Goal: Task Accomplishment & Management: Manage account settings

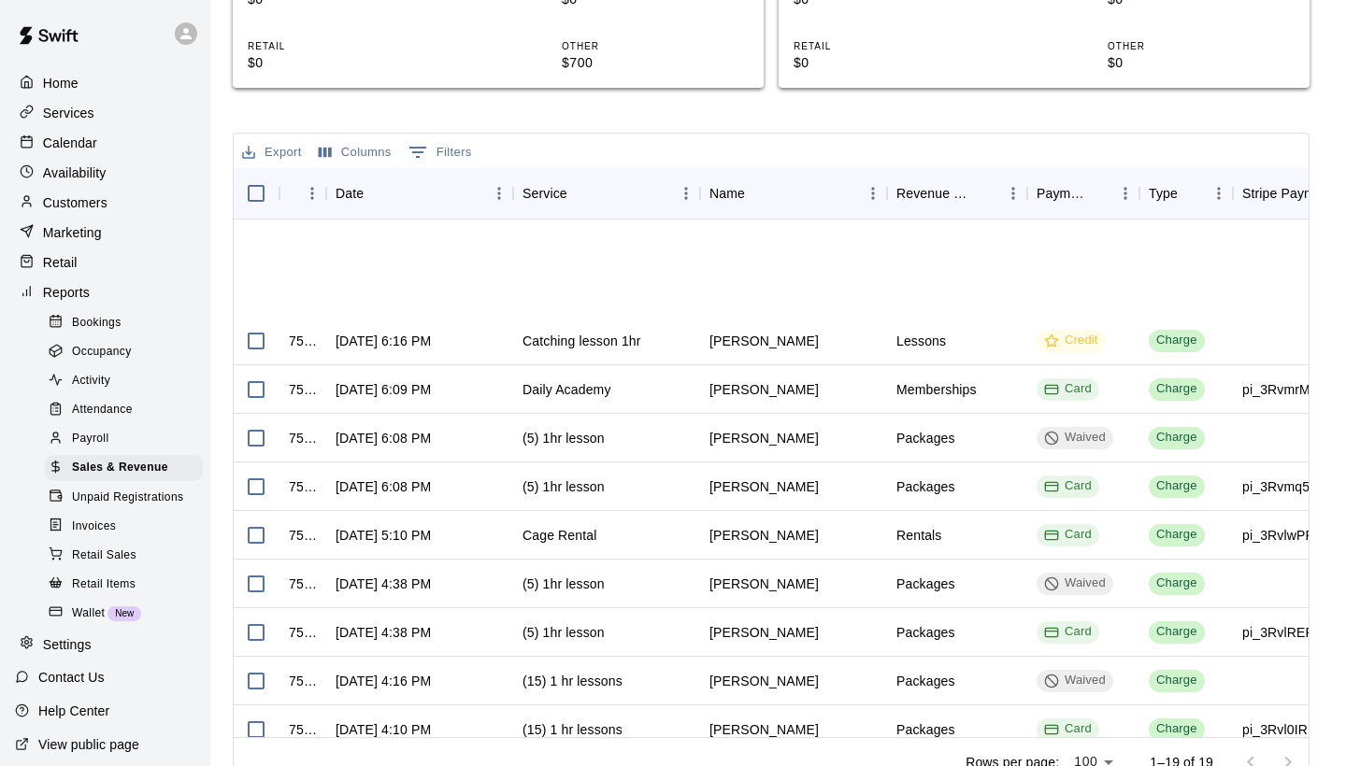
scroll to position [0, 1]
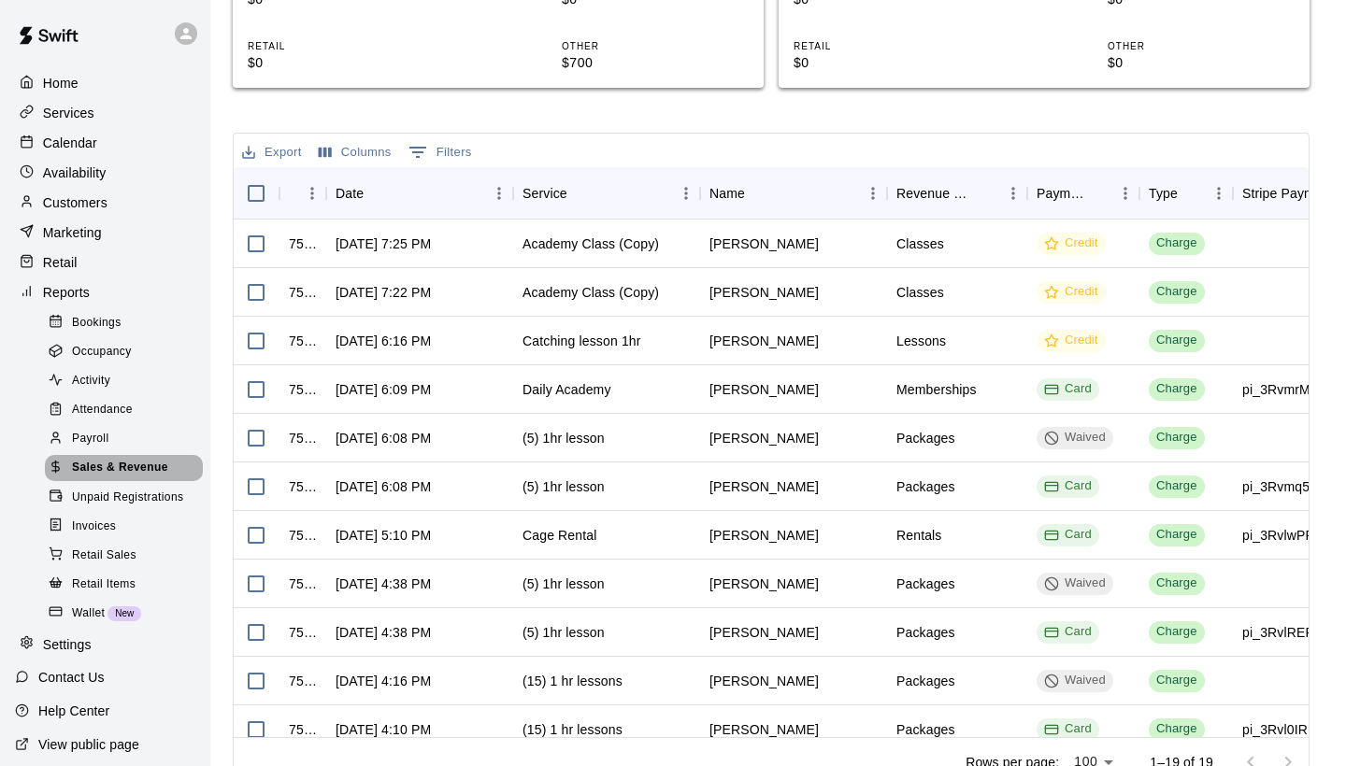
click at [156, 471] on span "Sales & Revenue" at bounding box center [120, 468] width 96 height 19
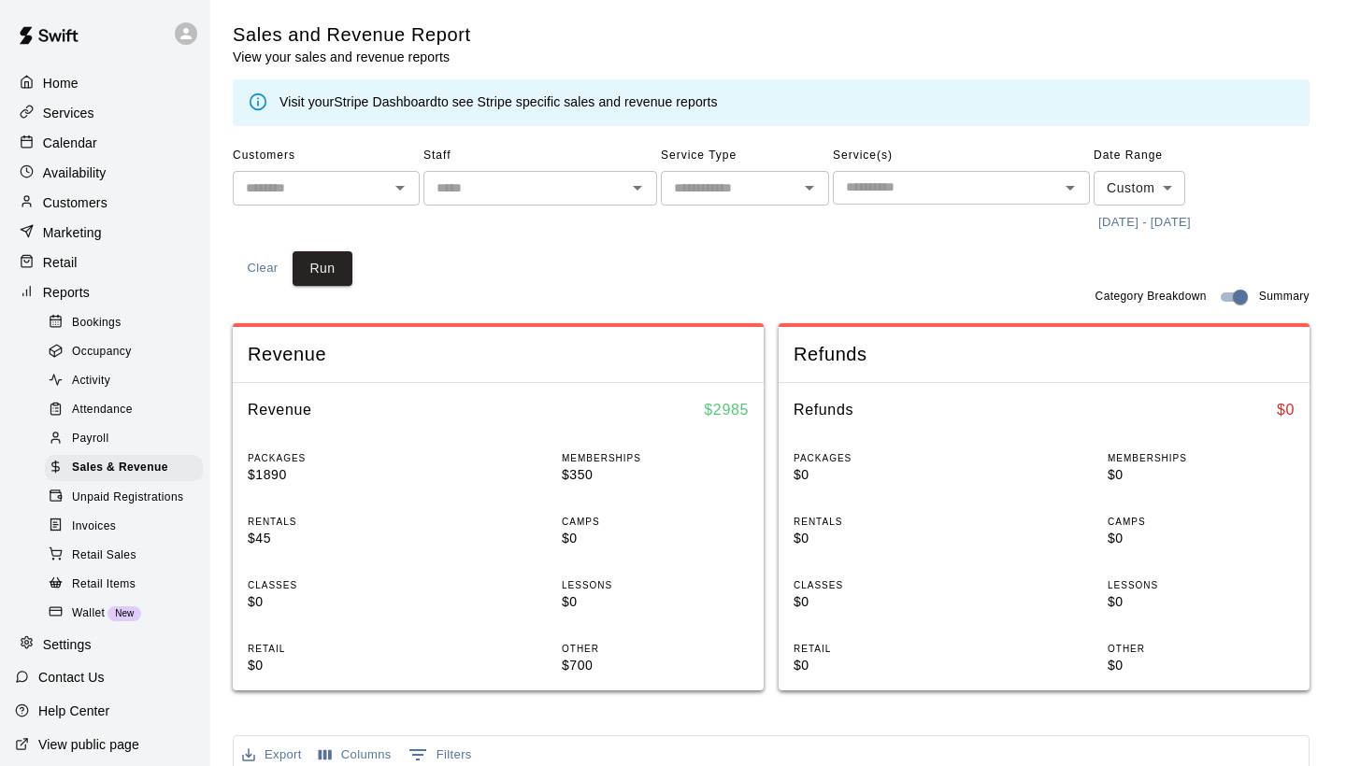
scroll to position [0, 0]
click at [78, 140] on p "Calendar" at bounding box center [70, 143] width 54 height 19
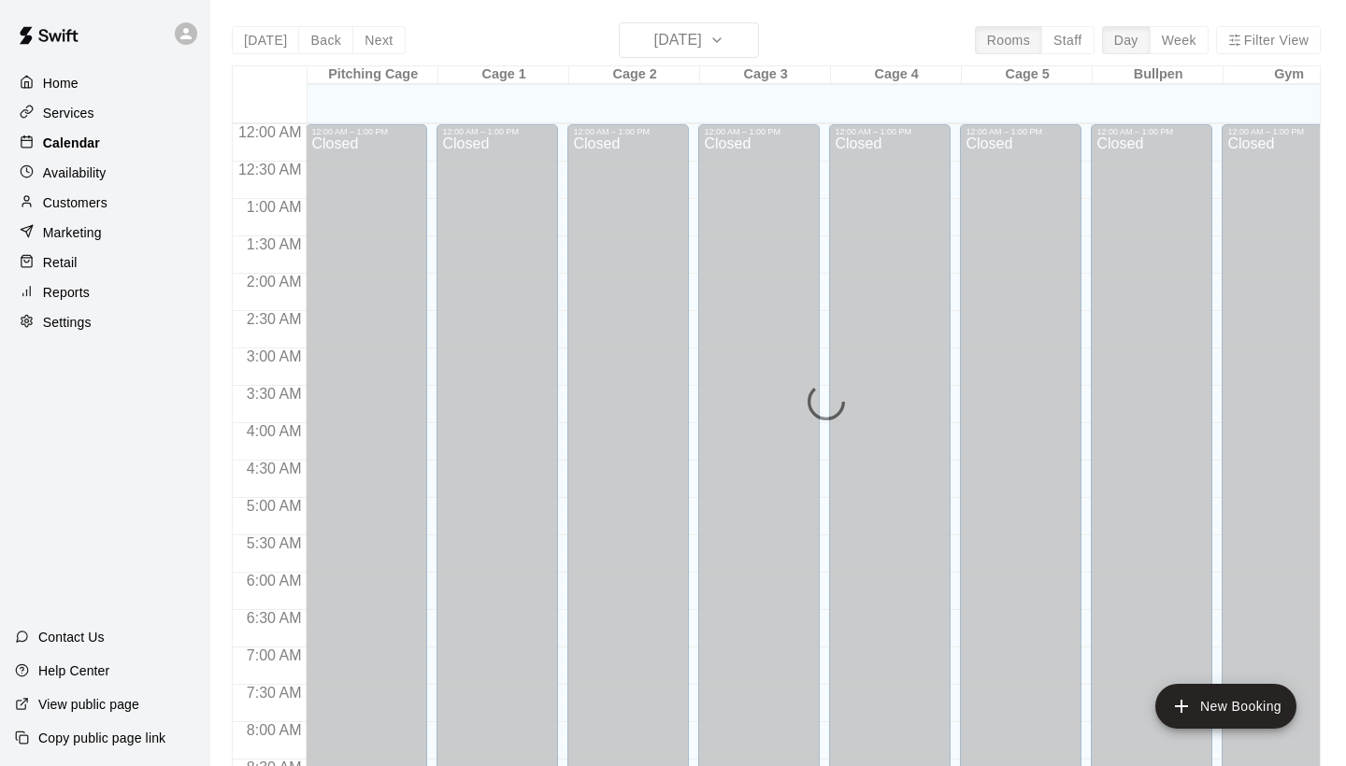
scroll to position [1076, 0]
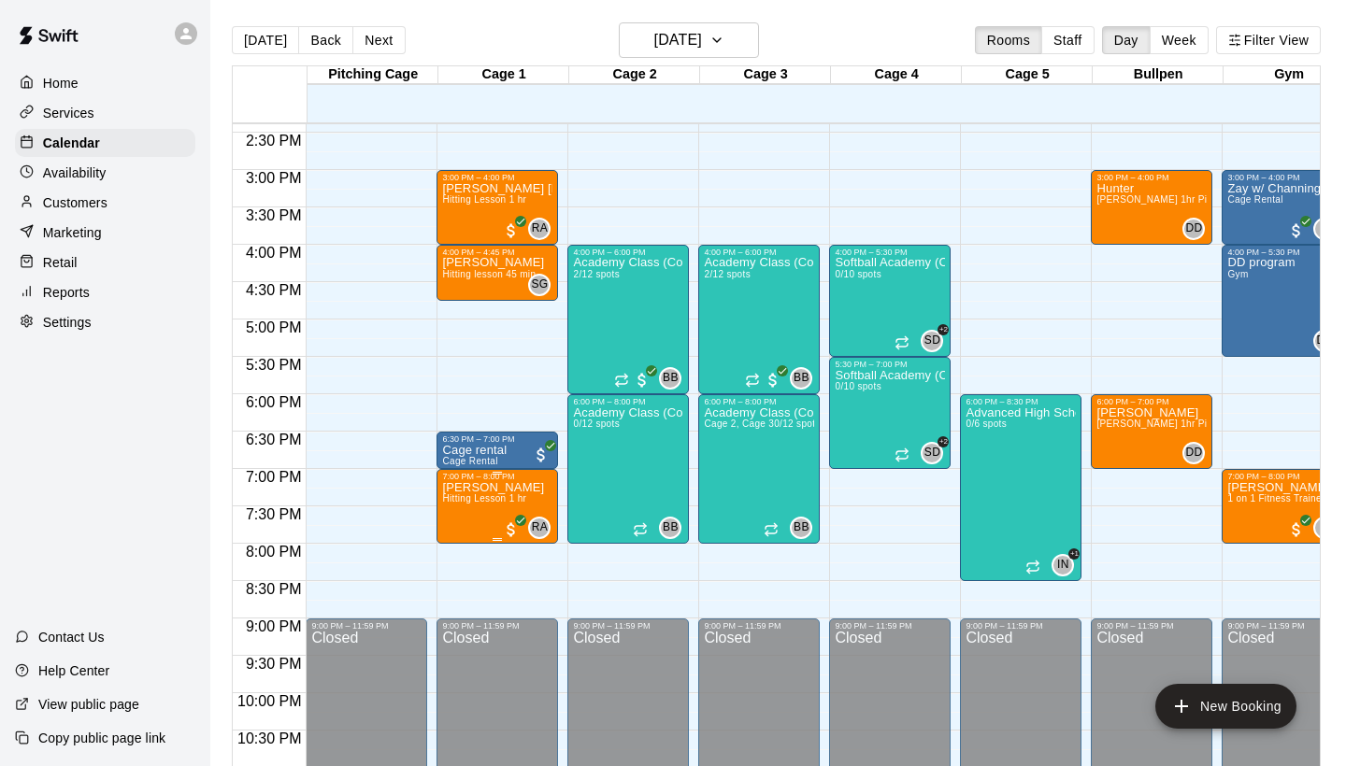
click at [503, 500] on span "Hitting Lesson 1 hr" at bounding box center [484, 498] width 84 height 10
click at [461, 571] on button "edit" at bounding box center [461, 558] width 37 height 36
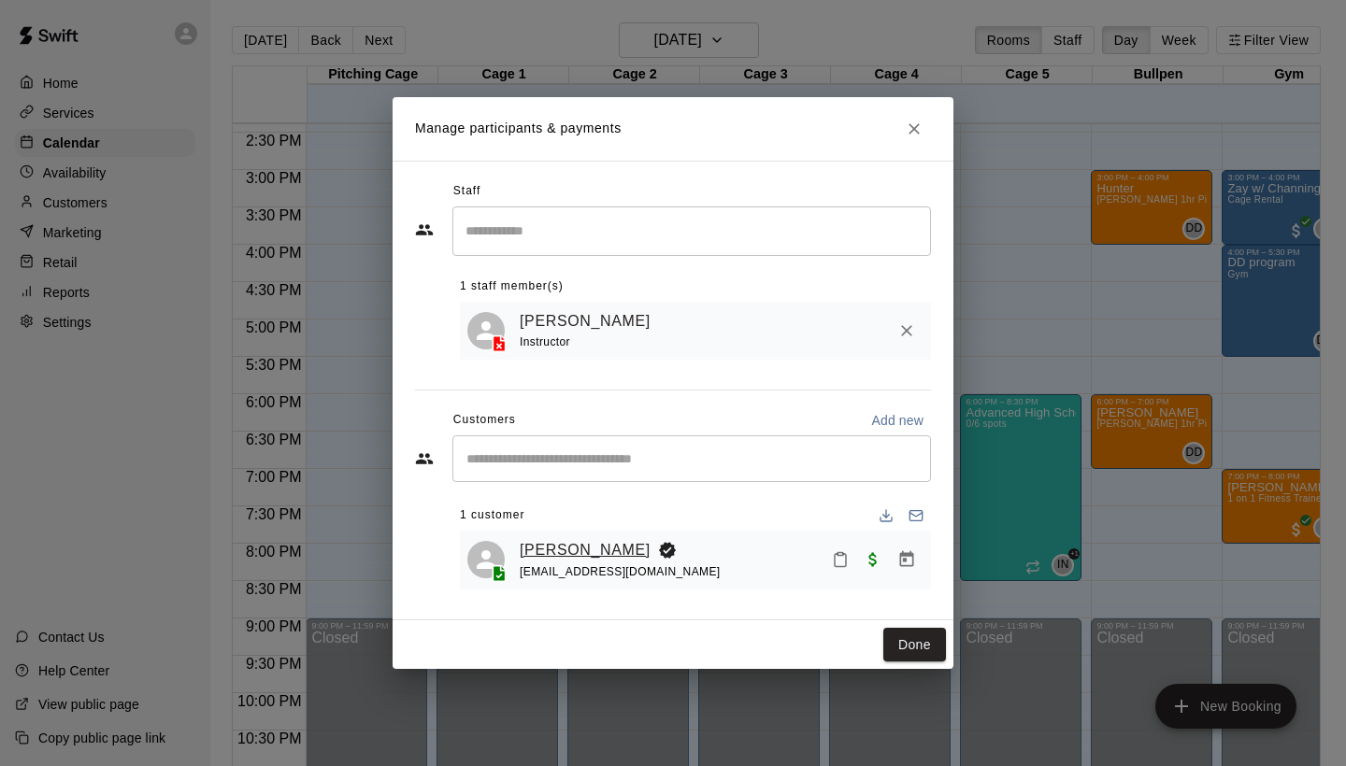
click at [595, 542] on link "[PERSON_NAME]" at bounding box center [585, 550] width 131 height 24
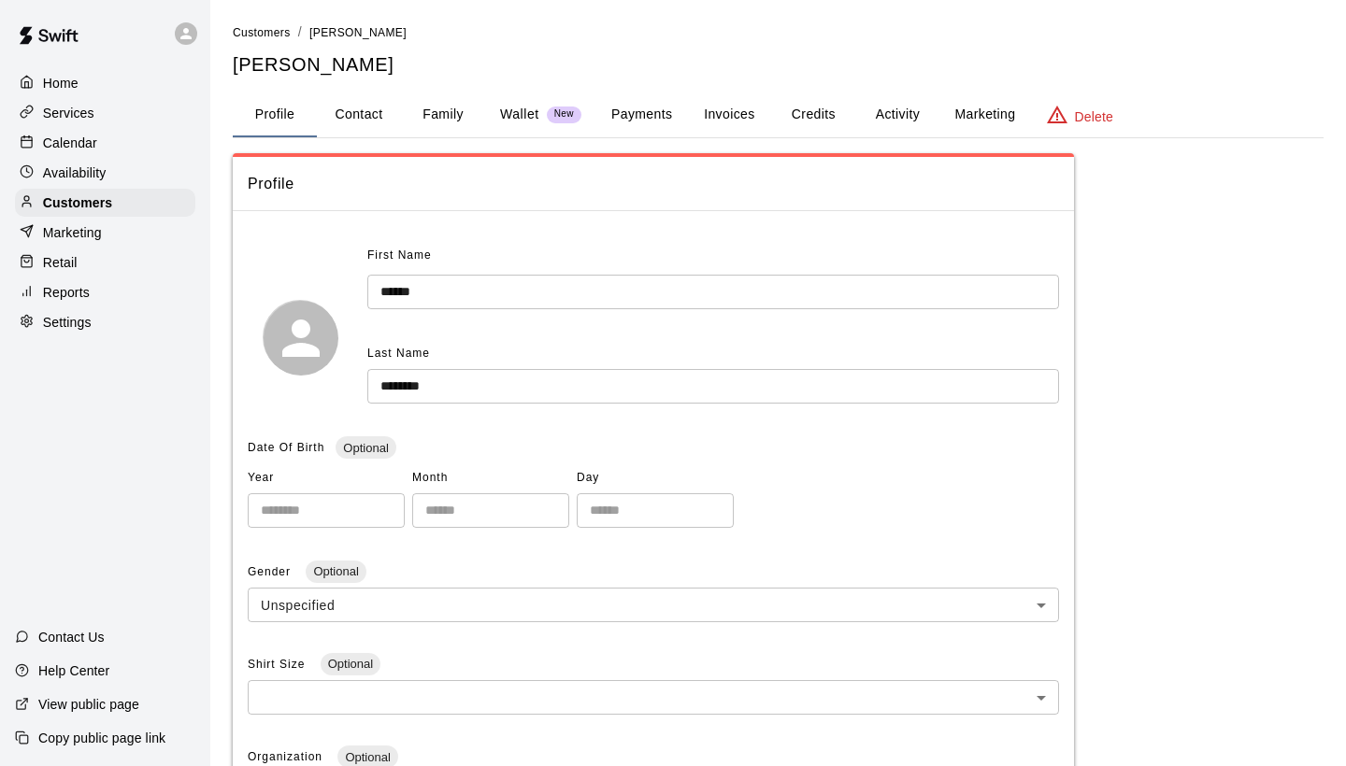
drag, startPoint x: 357, startPoint y: 184, endPoint x: 357, endPoint y: 134, distance: 50.5
click at [357, 180] on span "Profile" at bounding box center [653, 184] width 811 height 24
click at [361, 125] on button "Contact" at bounding box center [359, 115] width 84 height 45
select select "**"
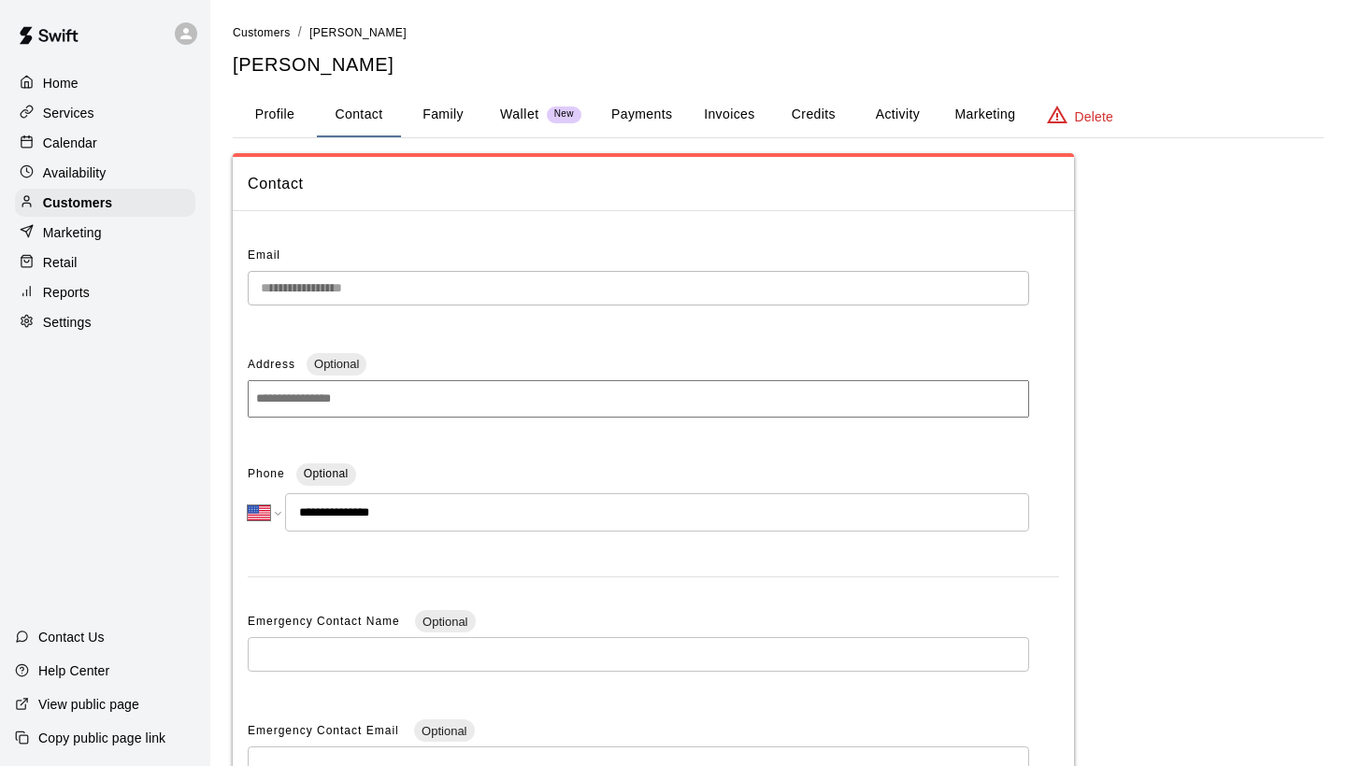
click at [631, 115] on button "Payments" at bounding box center [641, 115] width 91 height 45
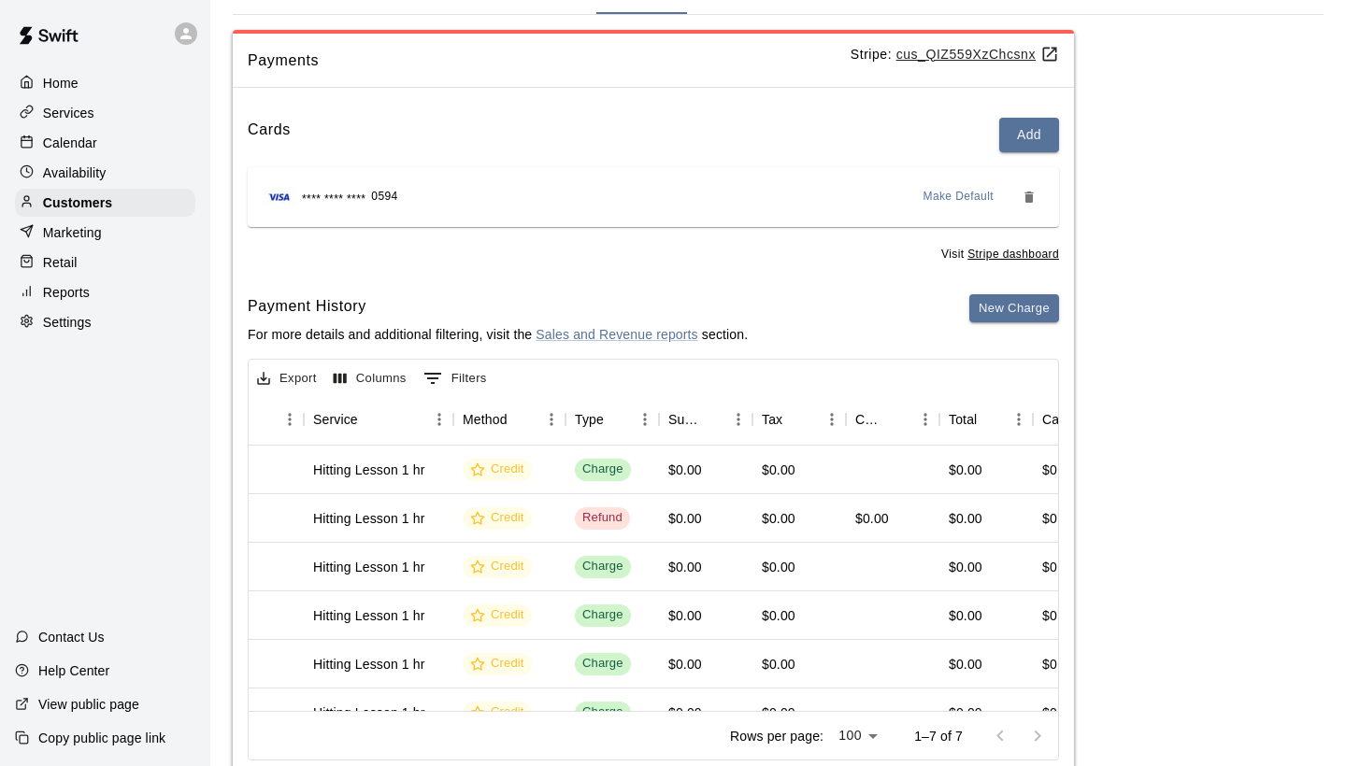
scroll to position [0, 370]
click at [59, 143] on p "Calendar" at bounding box center [70, 143] width 54 height 19
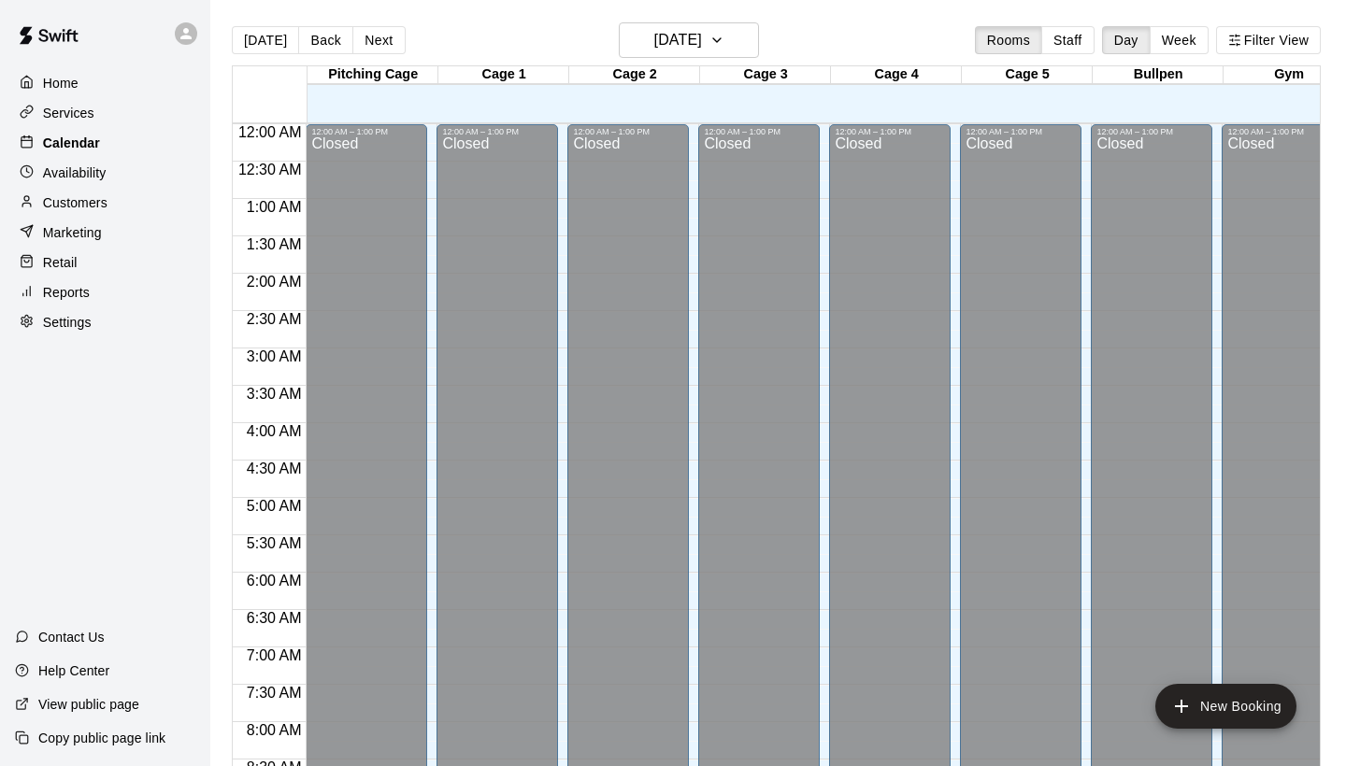
scroll to position [1076, 0]
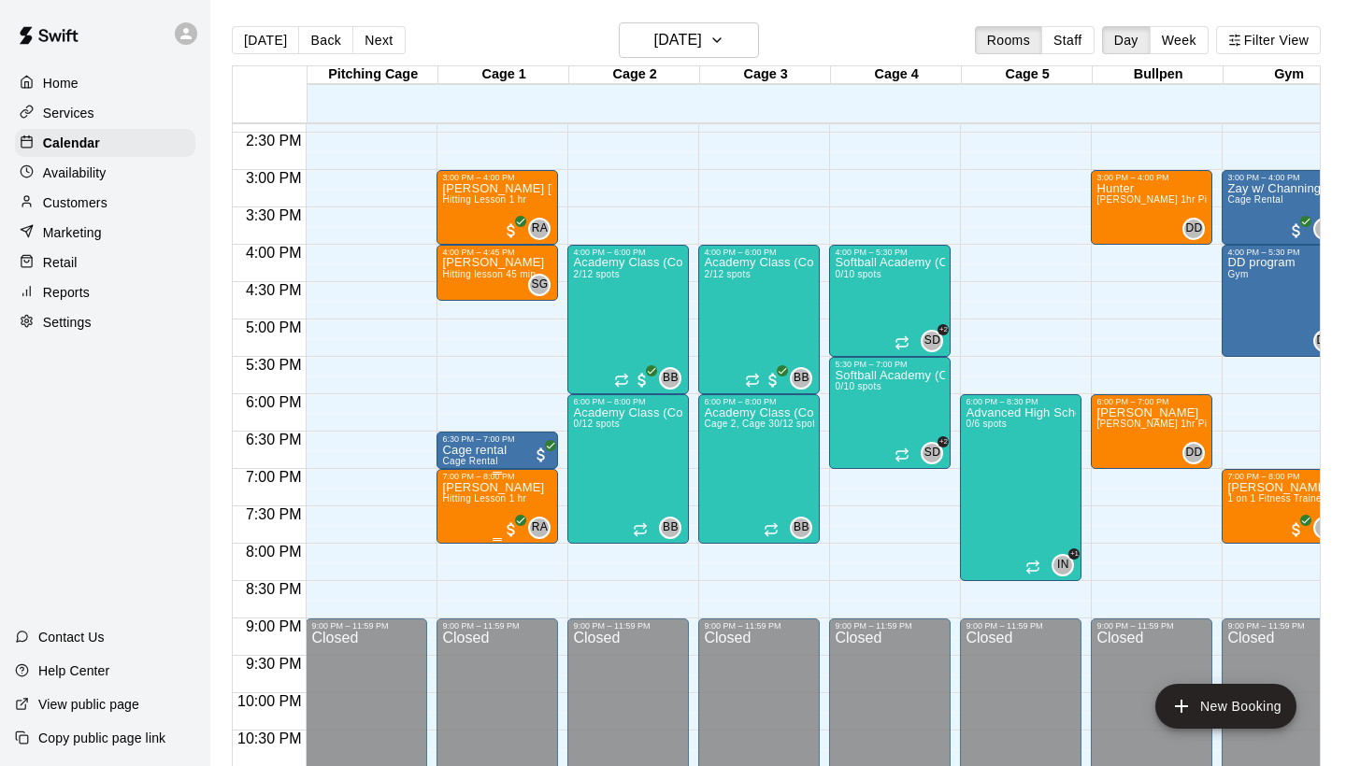
click at [453, 538] on img "edit" at bounding box center [461, 545] width 21 height 21
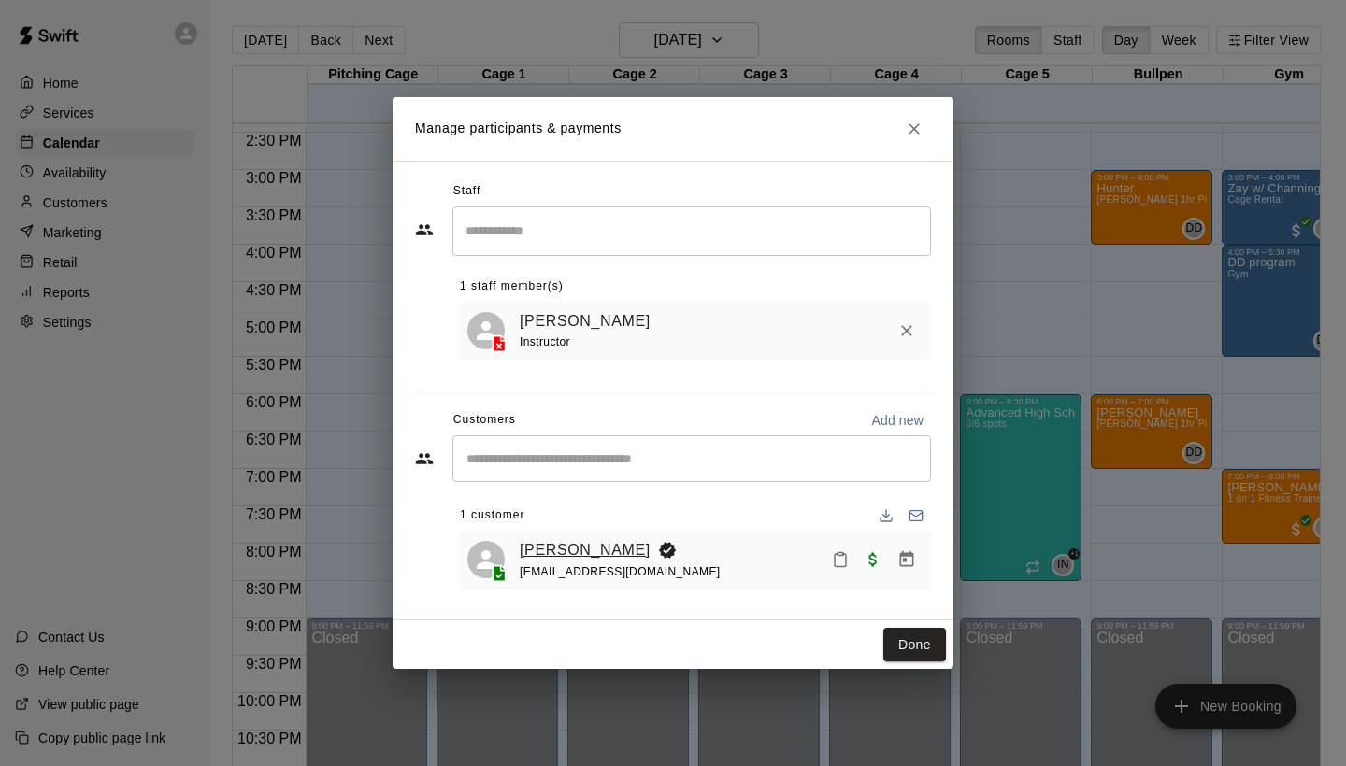
click at [572, 548] on link "[PERSON_NAME]" at bounding box center [585, 550] width 131 height 24
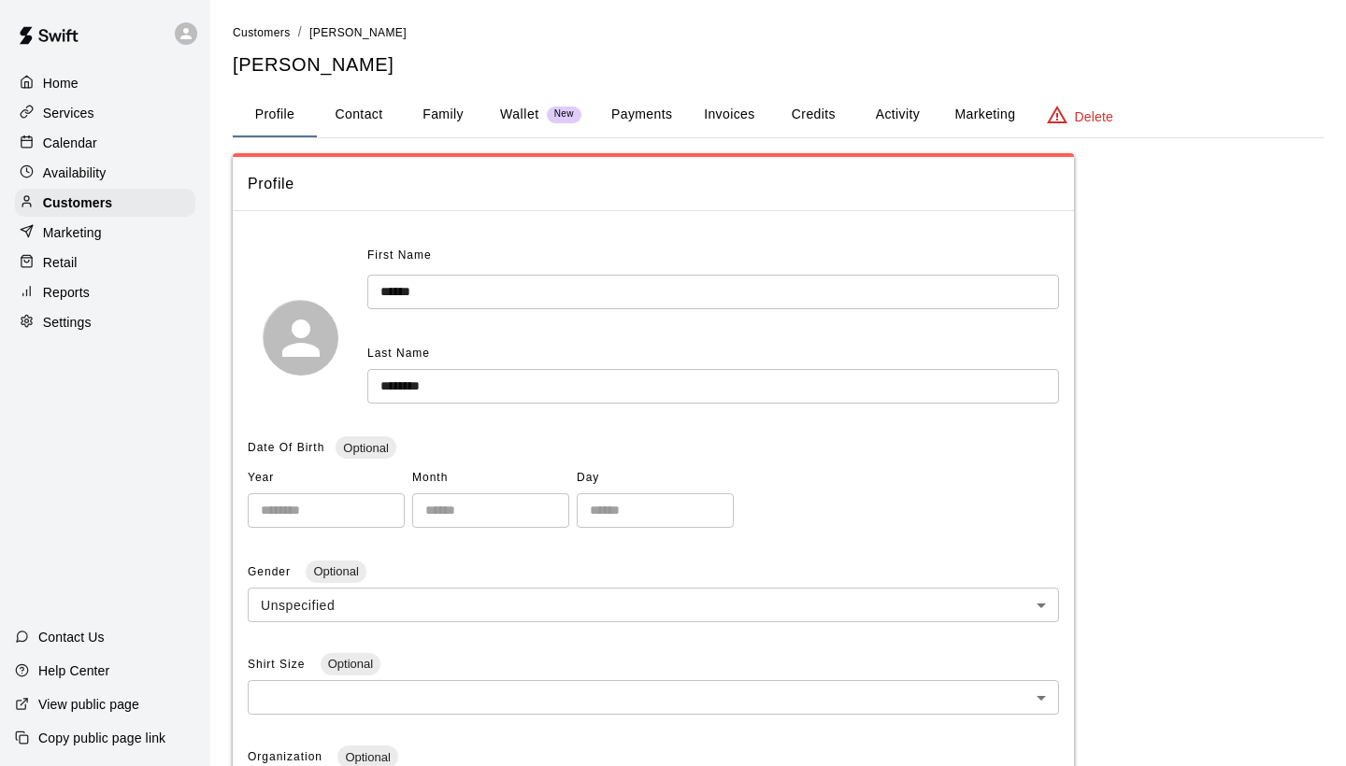
click at [908, 105] on button "Activity" at bounding box center [897, 115] width 84 height 45
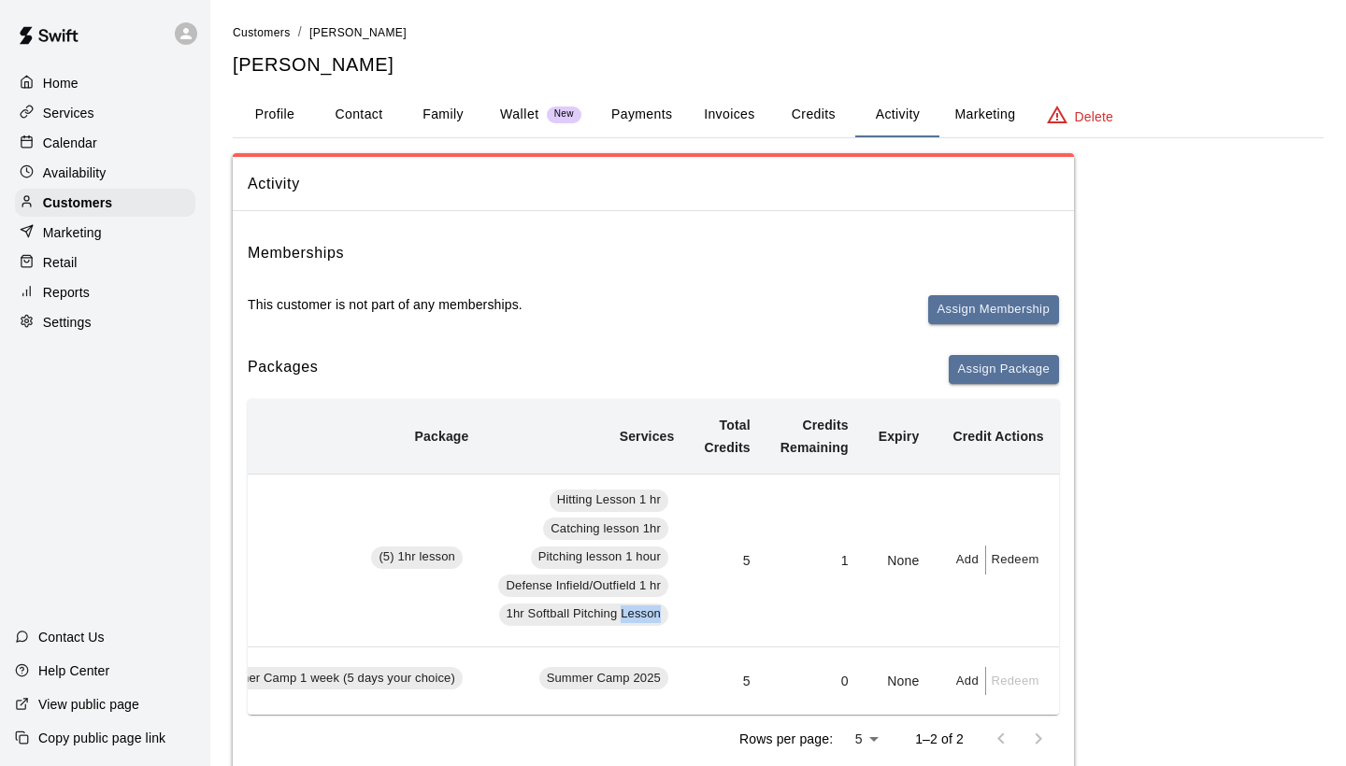
scroll to position [0, 147]
click at [891, 121] on button "Activity" at bounding box center [897, 115] width 84 height 45
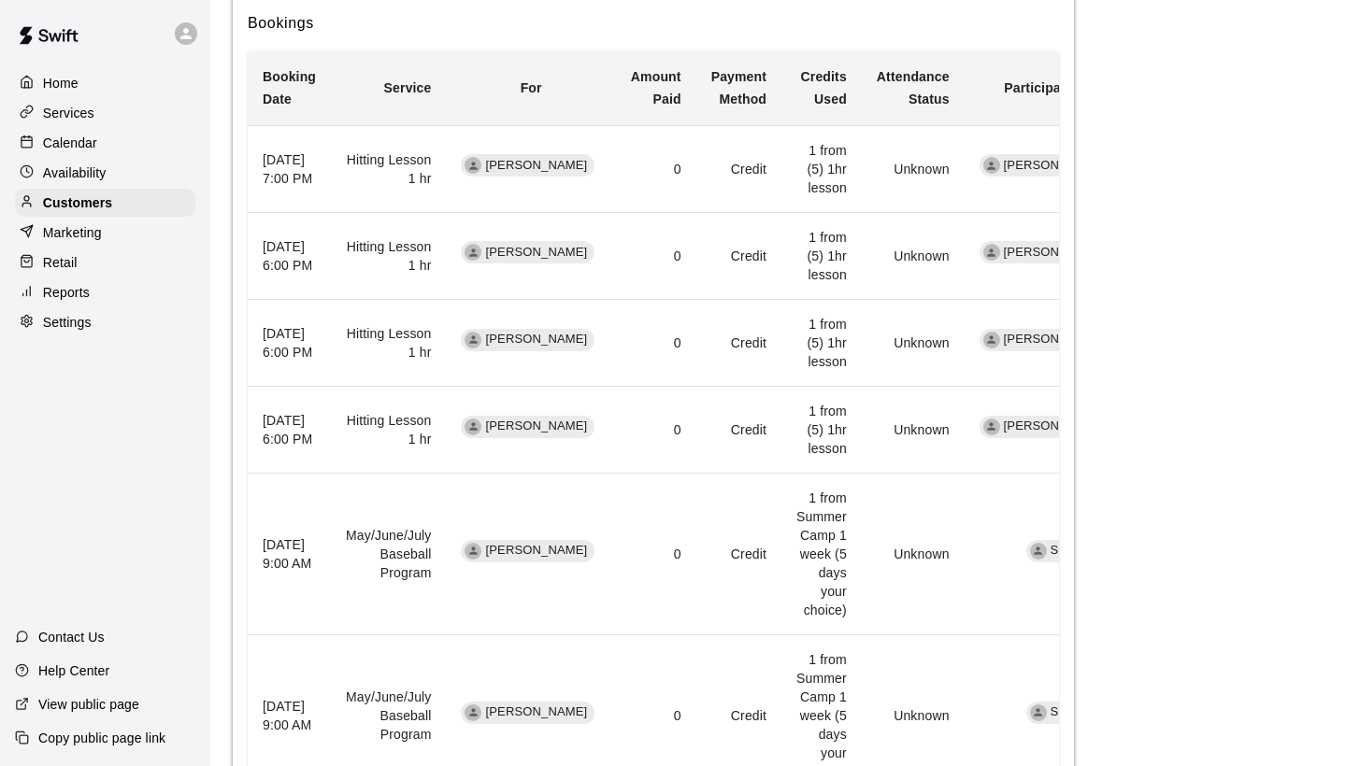
scroll to position [913, 0]
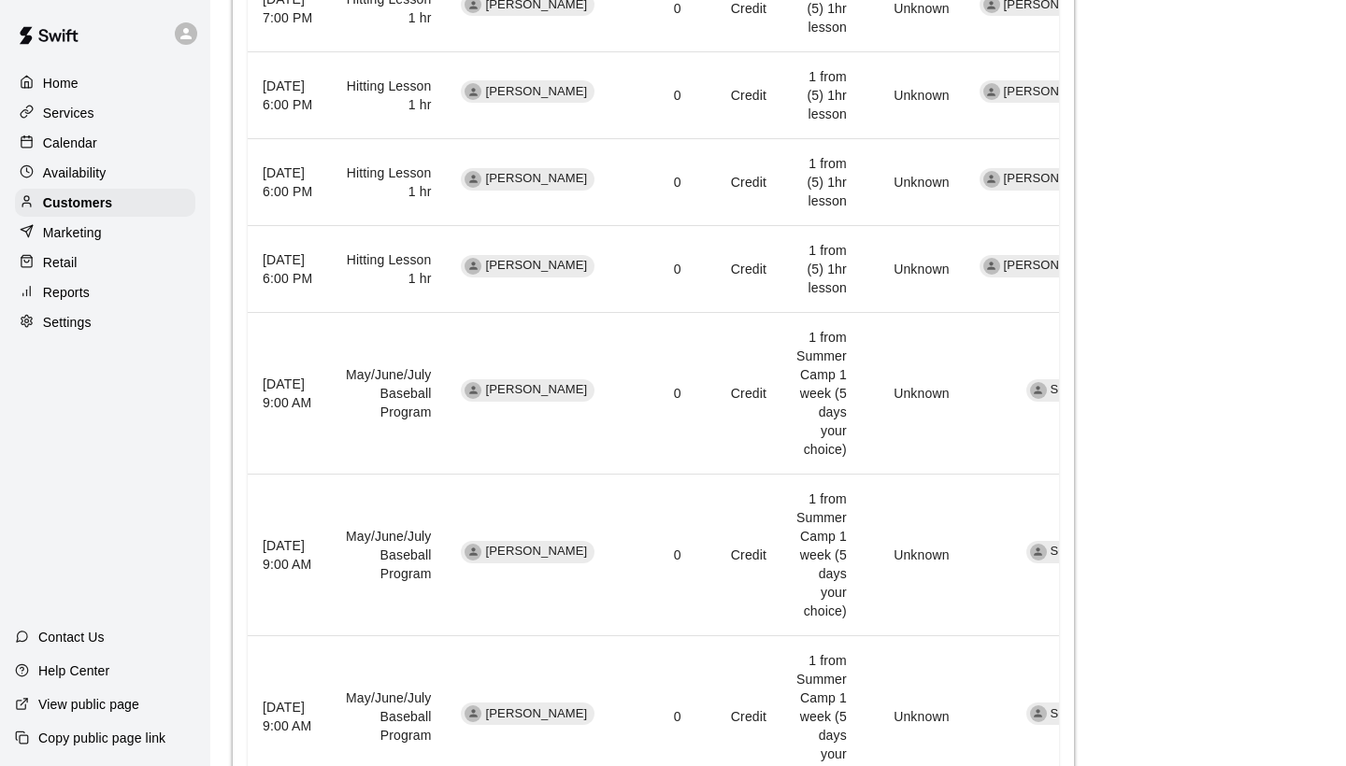
click at [20, 141] on icon at bounding box center [27, 142] width 14 height 14
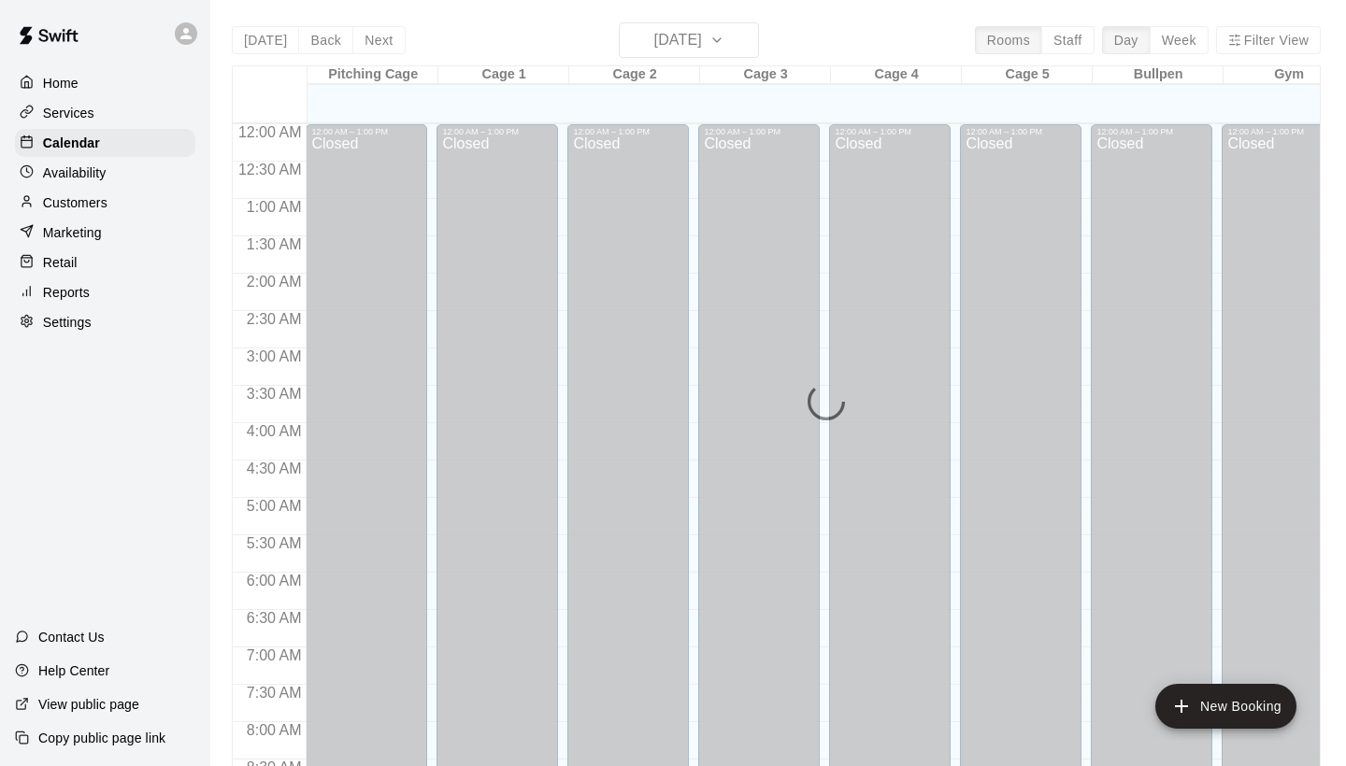
scroll to position [1076, 0]
